Goal: Task Accomplishment & Management: Manage account settings

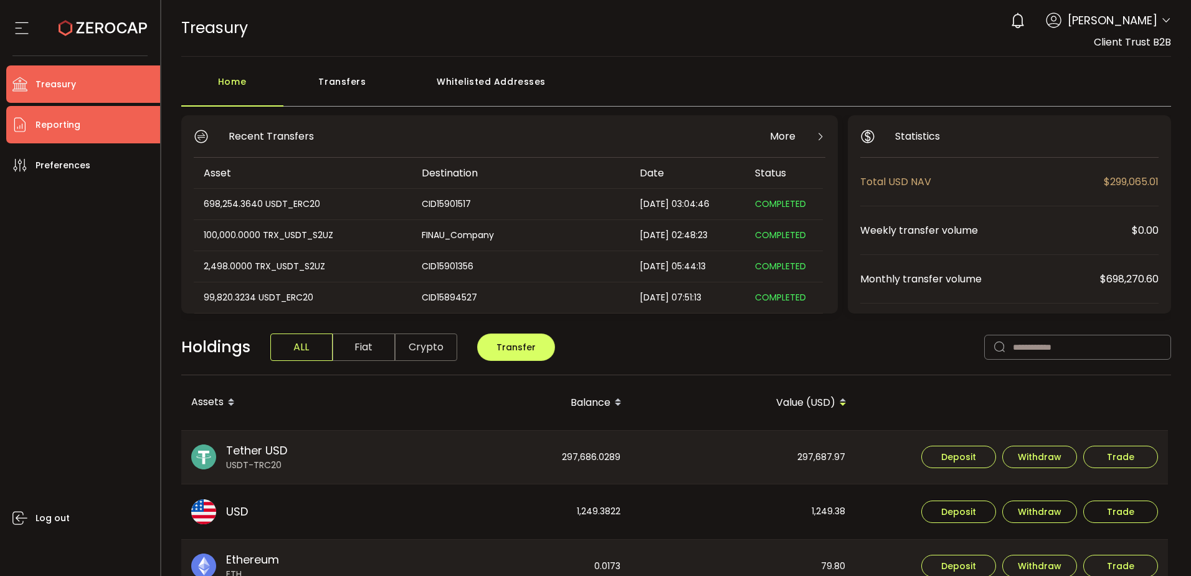
click at [103, 123] on li "Reporting" at bounding box center [83, 124] width 154 height 37
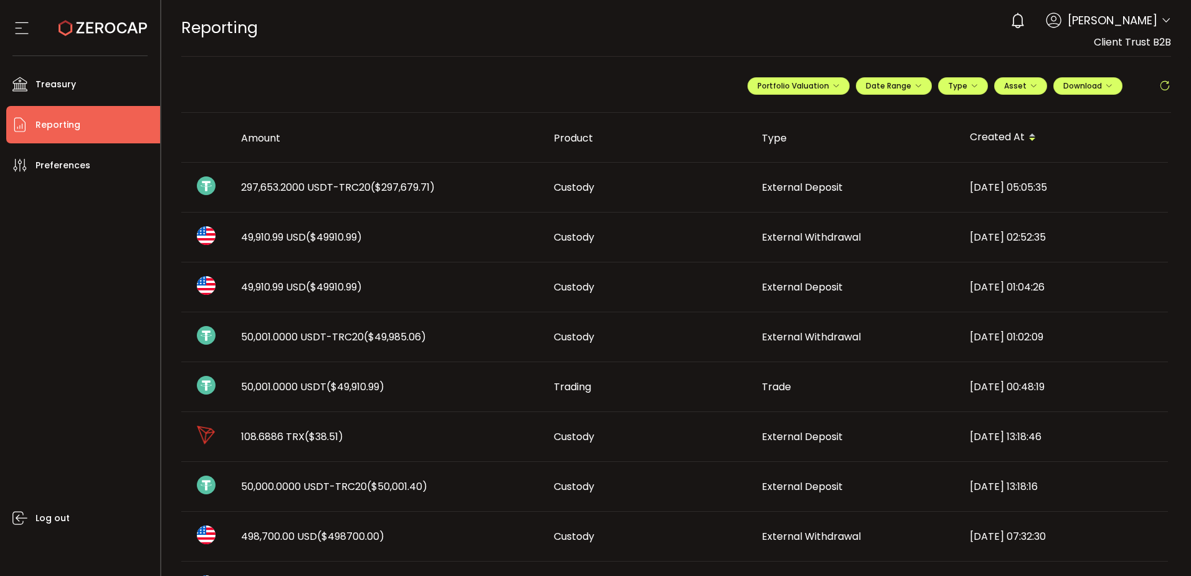
click at [361, 187] on span "297,653.2000 USDT-TRC20 ($297,679.71)" at bounding box center [338, 187] width 194 height 14
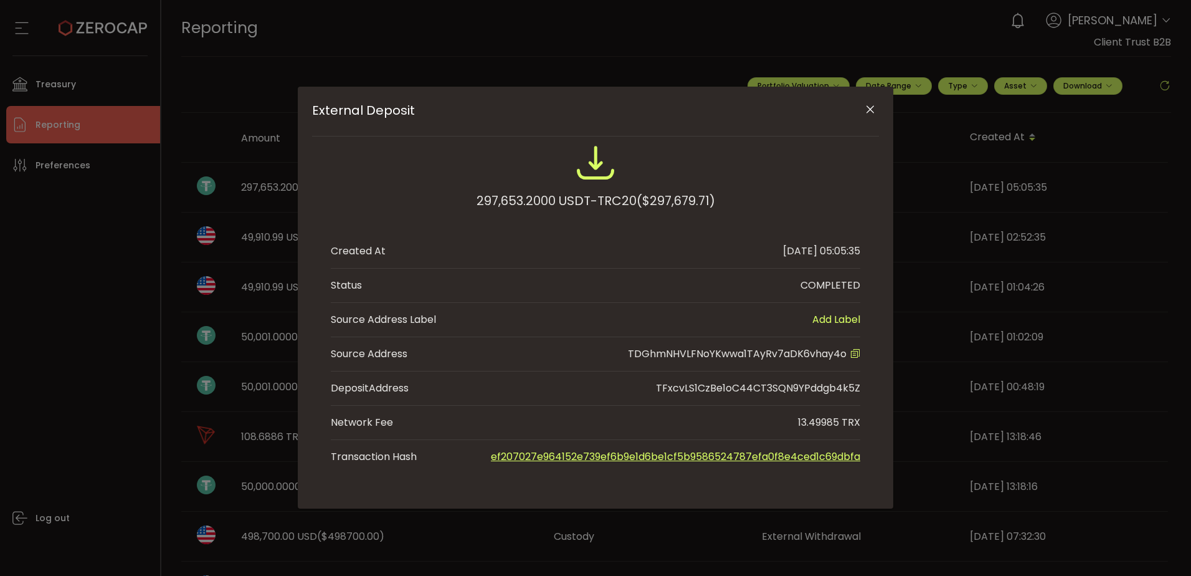
click at [748, 351] on span "TDGhmNHVLFNoYKwwa1TAyRv7aDK6vhay4o" at bounding box center [737, 353] width 219 height 14
copy span "TDGhmNHVLFNoYKwwa1TAyRv7aDK6vhay4o"
click at [871, 102] on button "Close" at bounding box center [870, 110] width 22 height 22
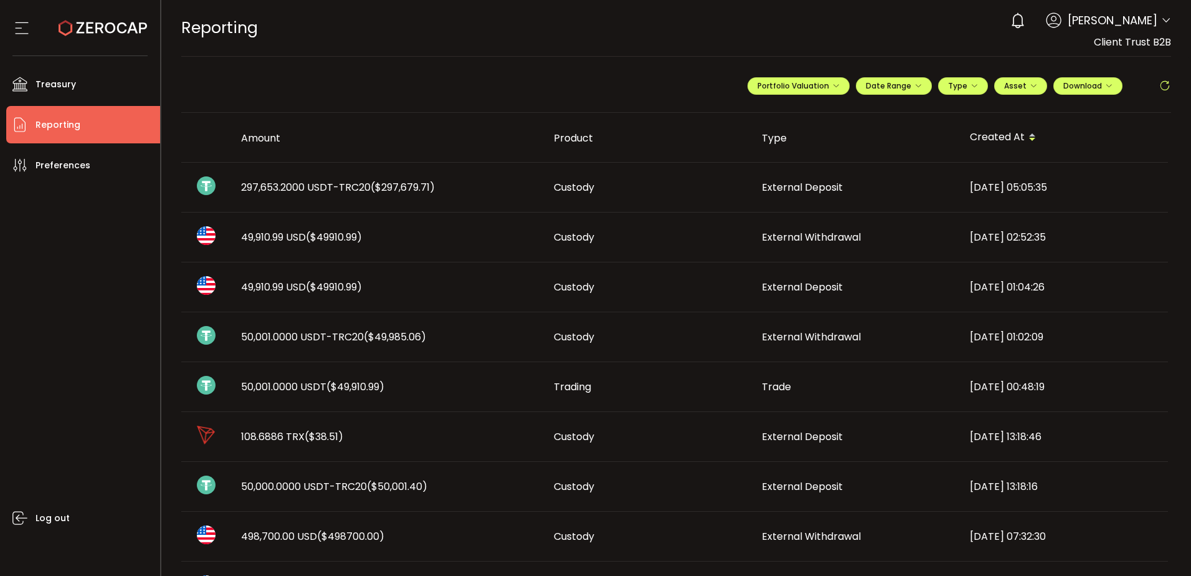
click at [390, 179] on td "297,653.2000 USDT-TRC20 ($297,679.71)" at bounding box center [387, 188] width 313 height 50
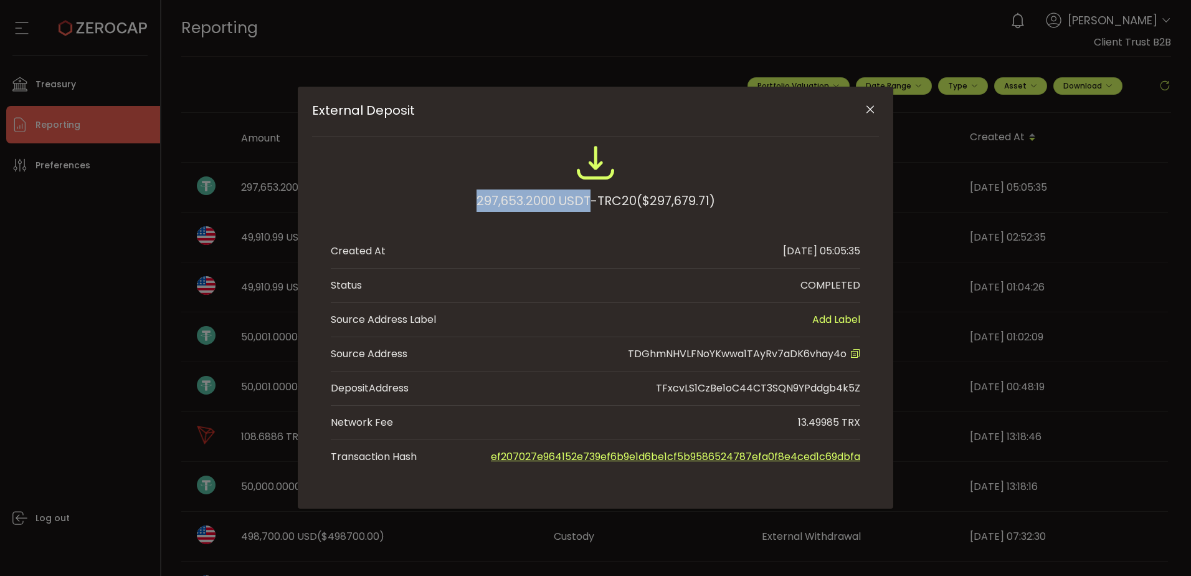
drag, startPoint x: 471, startPoint y: 196, endPoint x: 591, endPoint y: 202, distance: 120.4
click at [591, 202] on div "297,653.2000 USDT-TRC20 ($297,679.71)" at bounding box center [595, 184] width 529 height 82
copy div "297,653.2000 USDT"
click at [874, 110] on icon "Close" at bounding box center [870, 109] width 12 height 12
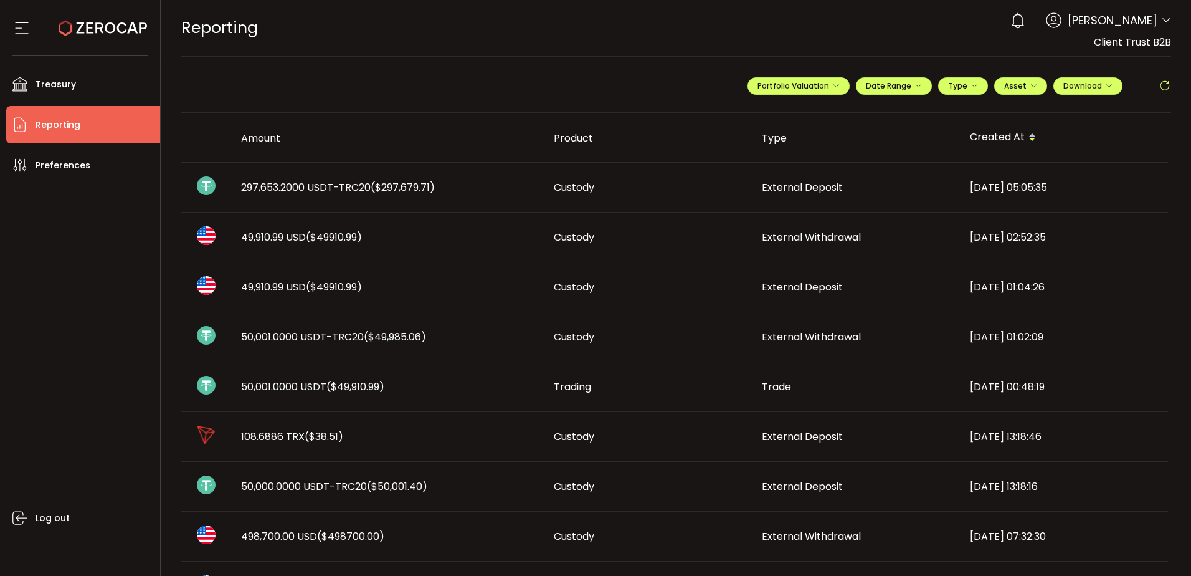
click at [39, 328] on div "Log out" at bounding box center [83, 375] width 154 height 382
click at [57, 272] on div "Log out" at bounding box center [83, 375] width 154 height 382
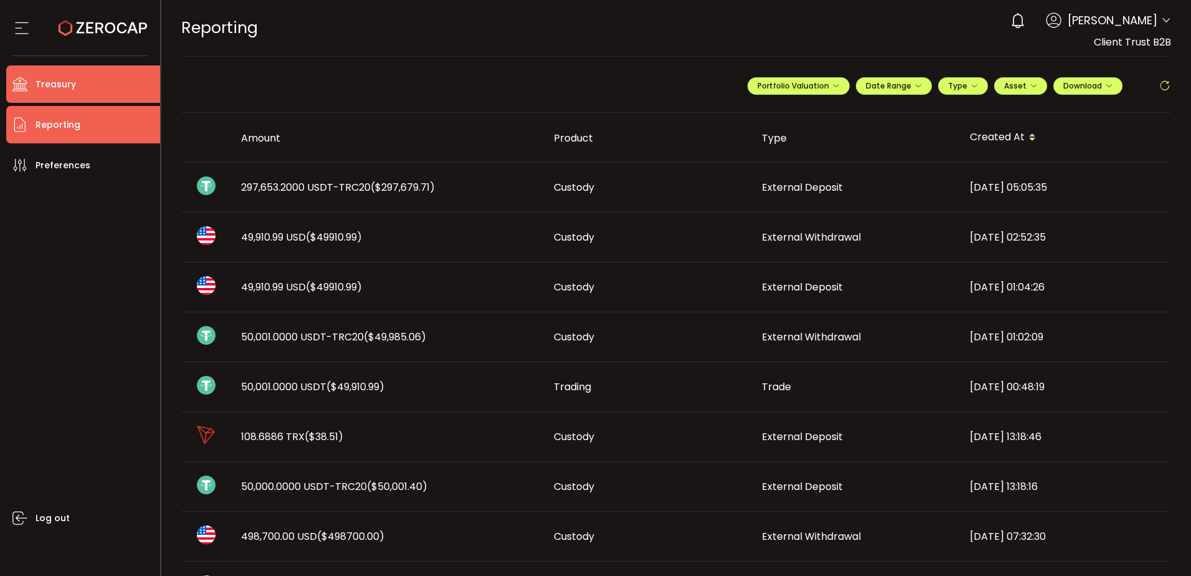
click at [92, 87] on li "Treasury" at bounding box center [83, 83] width 154 height 37
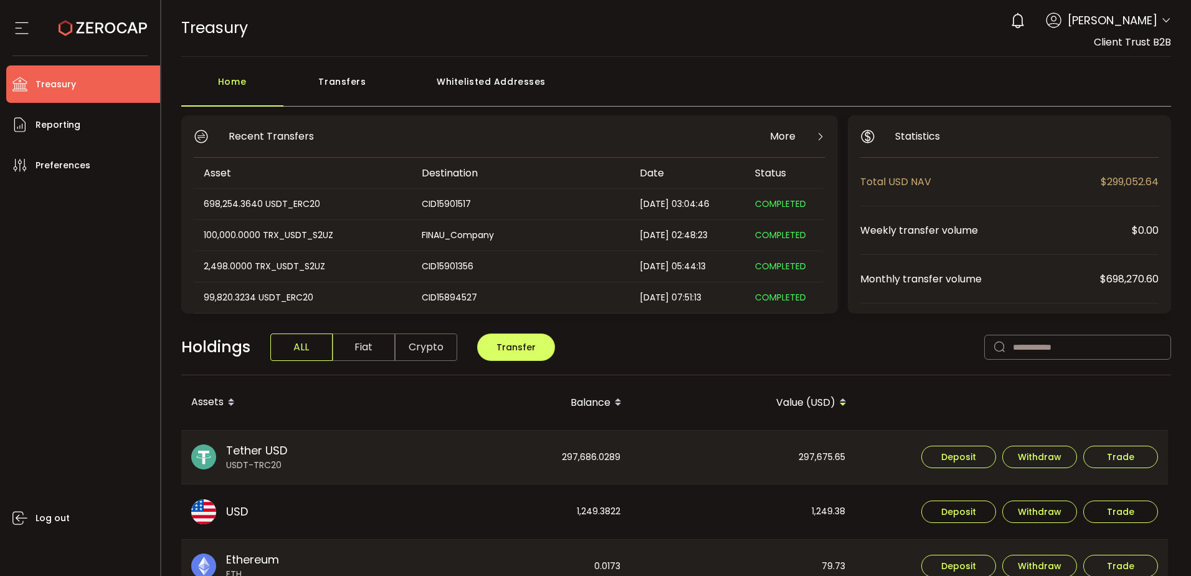
click at [47, 386] on div "Log out" at bounding box center [83, 375] width 154 height 382
click at [55, 148] on li "Preferences" at bounding box center [83, 164] width 154 height 37
click at [78, 131] on span "Reporting" at bounding box center [58, 125] width 45 height 18
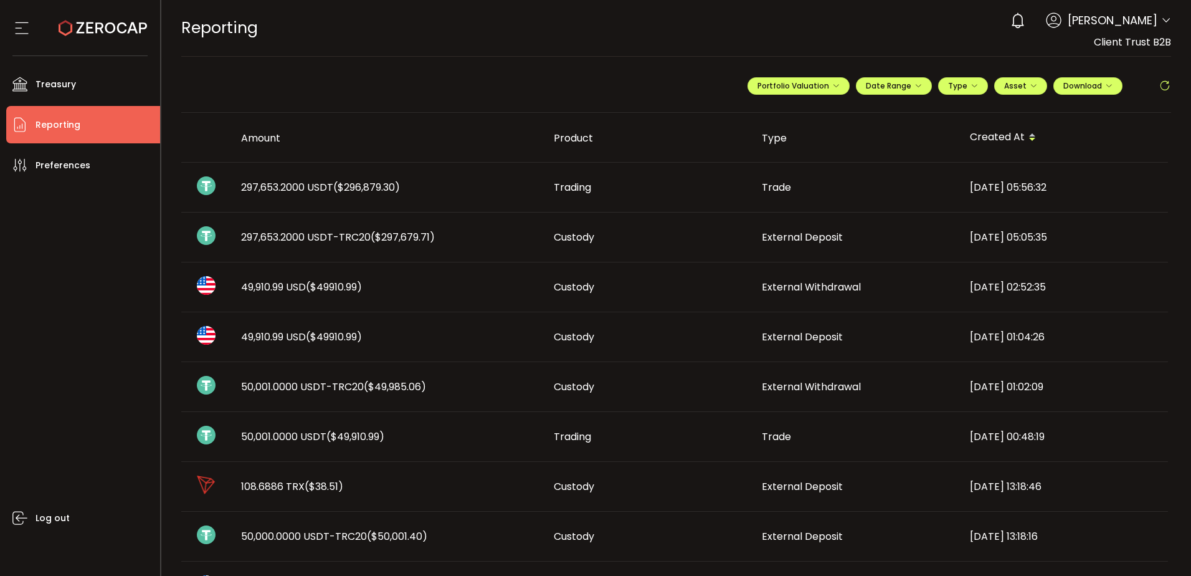
click at [99, 281] on div "Log out" at bounding box center [83, 375] width 154 height 382
